Goal: Navigation & Orientation: Find specific page/section

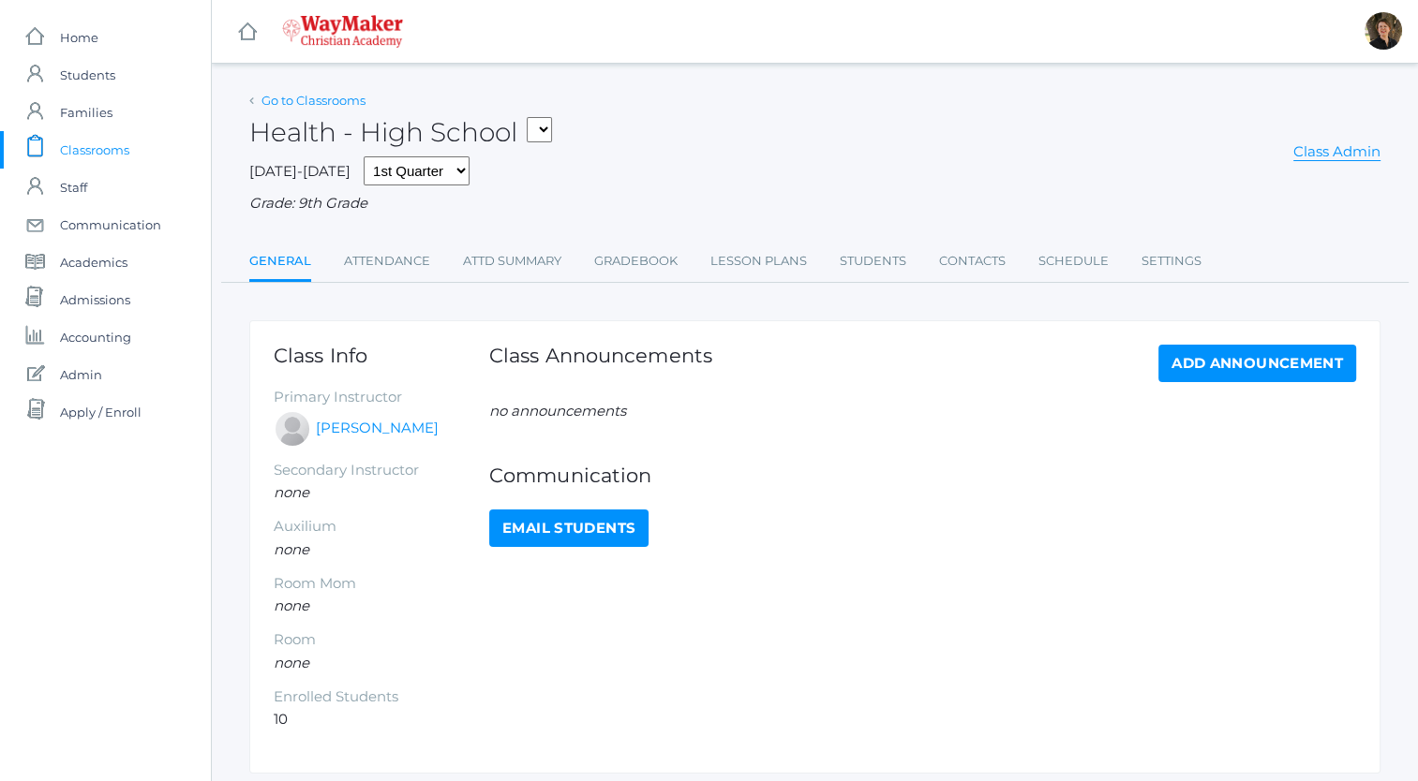
click at [307, 107] on link "Go to Classrooms" at bounding box center [313, 100] width 104 height 15
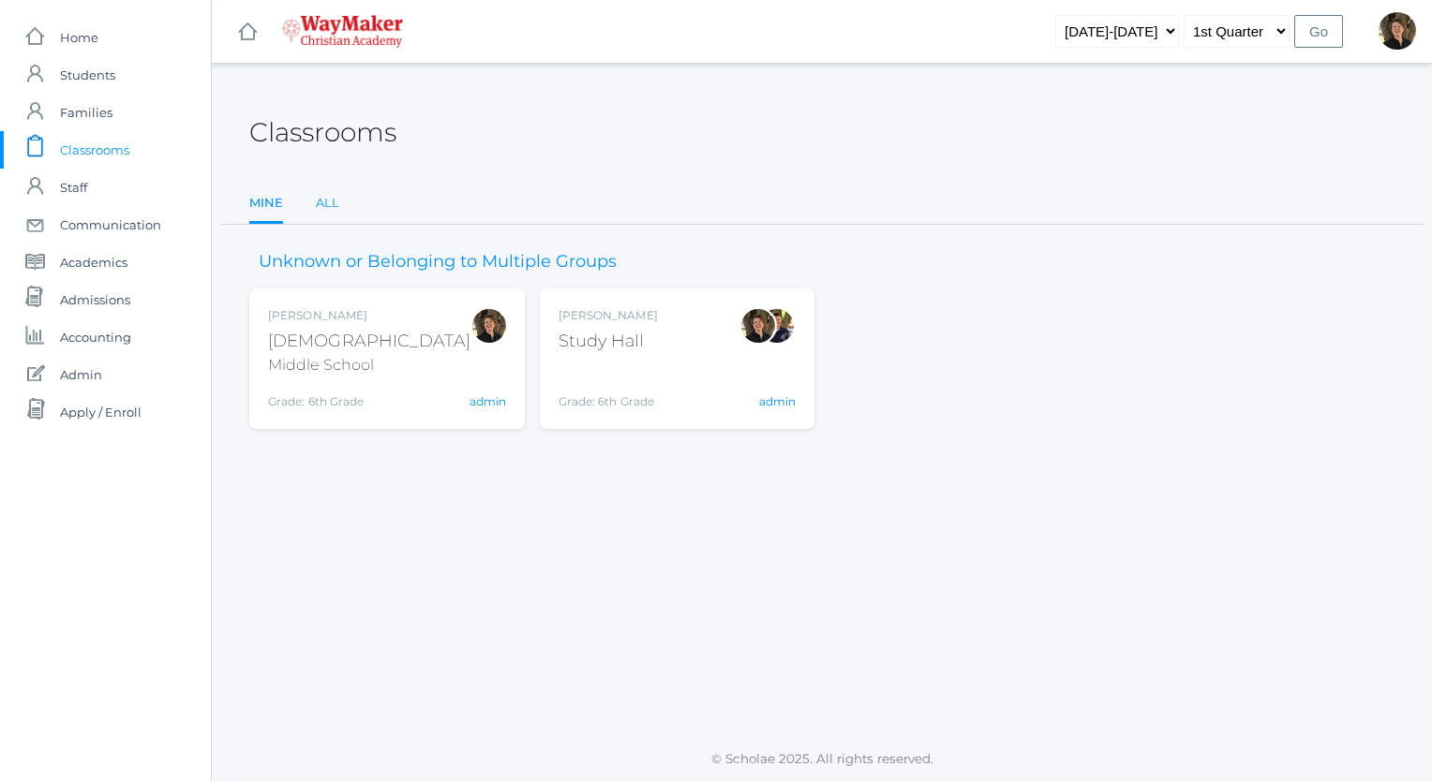
click at [328, 202] on link "All" at bounding box center [327, 203] width 23 height 37
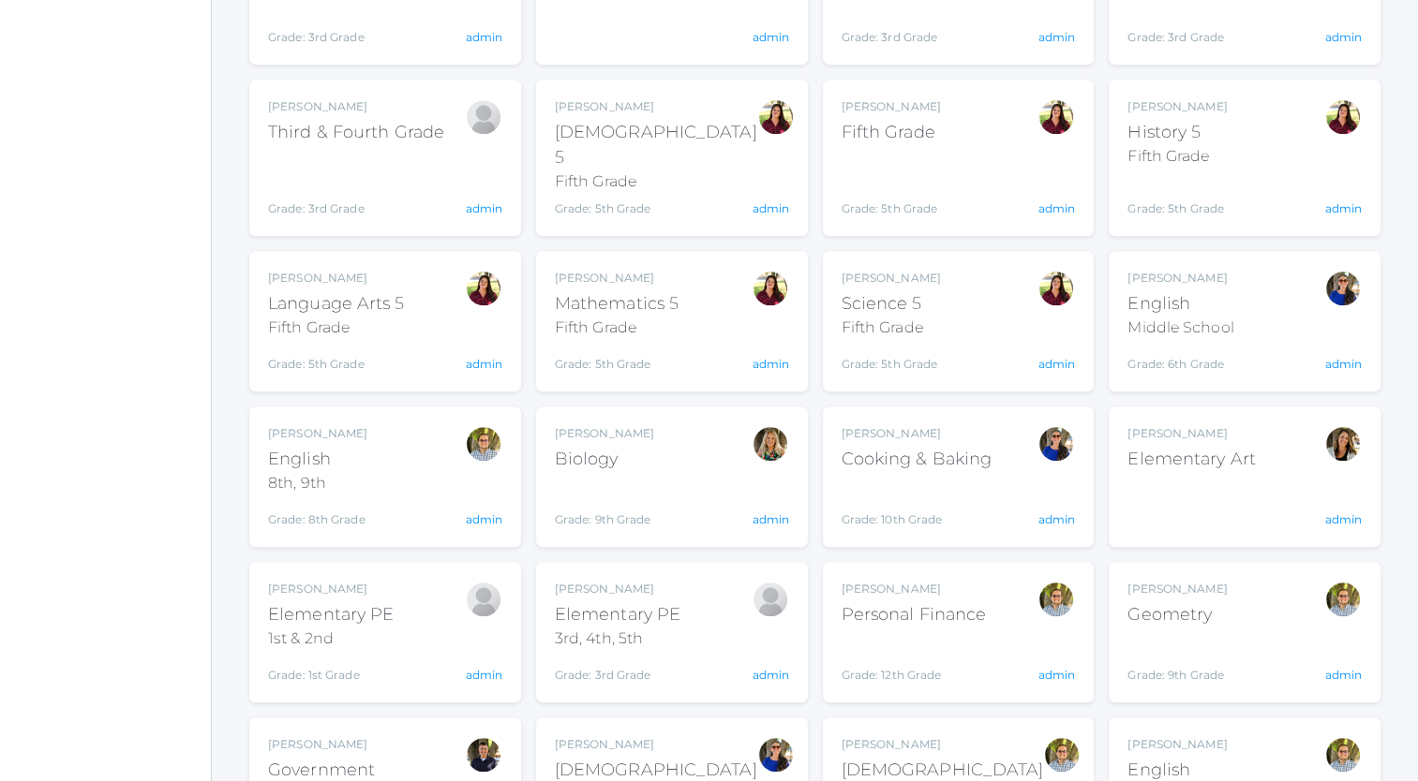
scroll to position [1019, 0]
click at [956, 446] on div "Cooking & Baking" at bounding box center [916, 458] width 151 height 25
